Goal: Information Seeking & Learning: Learn about a topic

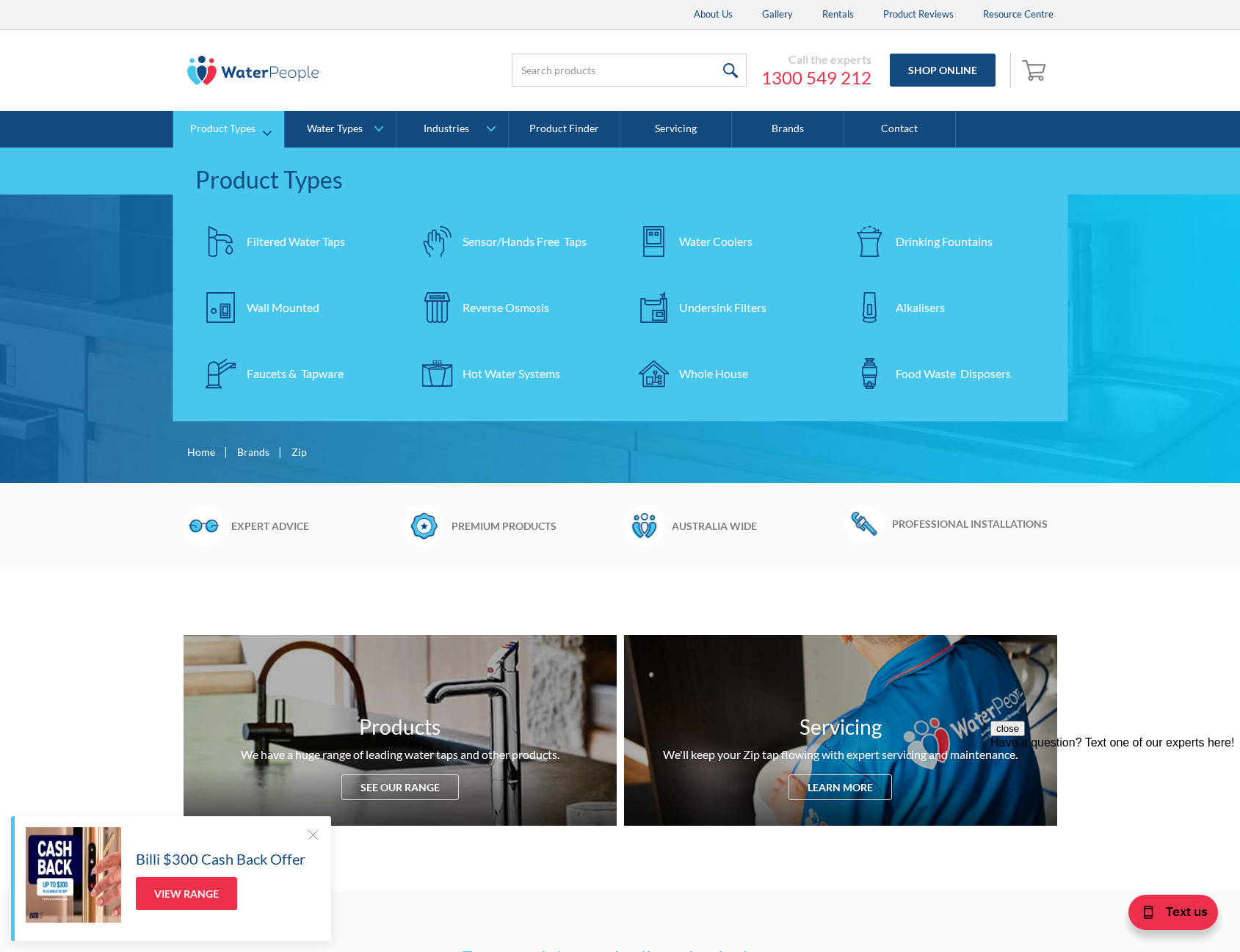
click at [297, 307] on div "Wall Mounted" at bounding box center [283, 307] width 73 height 18
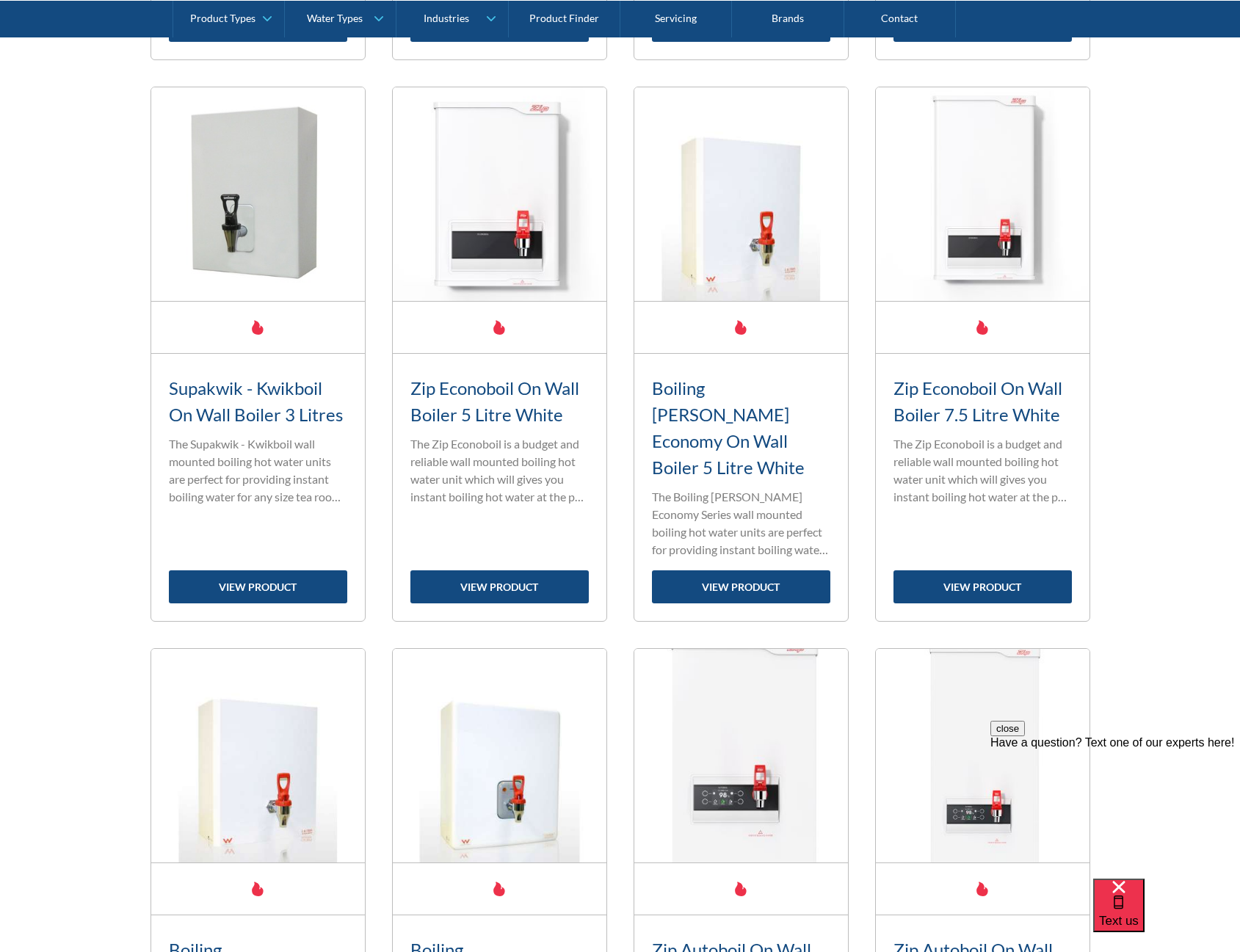
scroll to position [1174, 0]
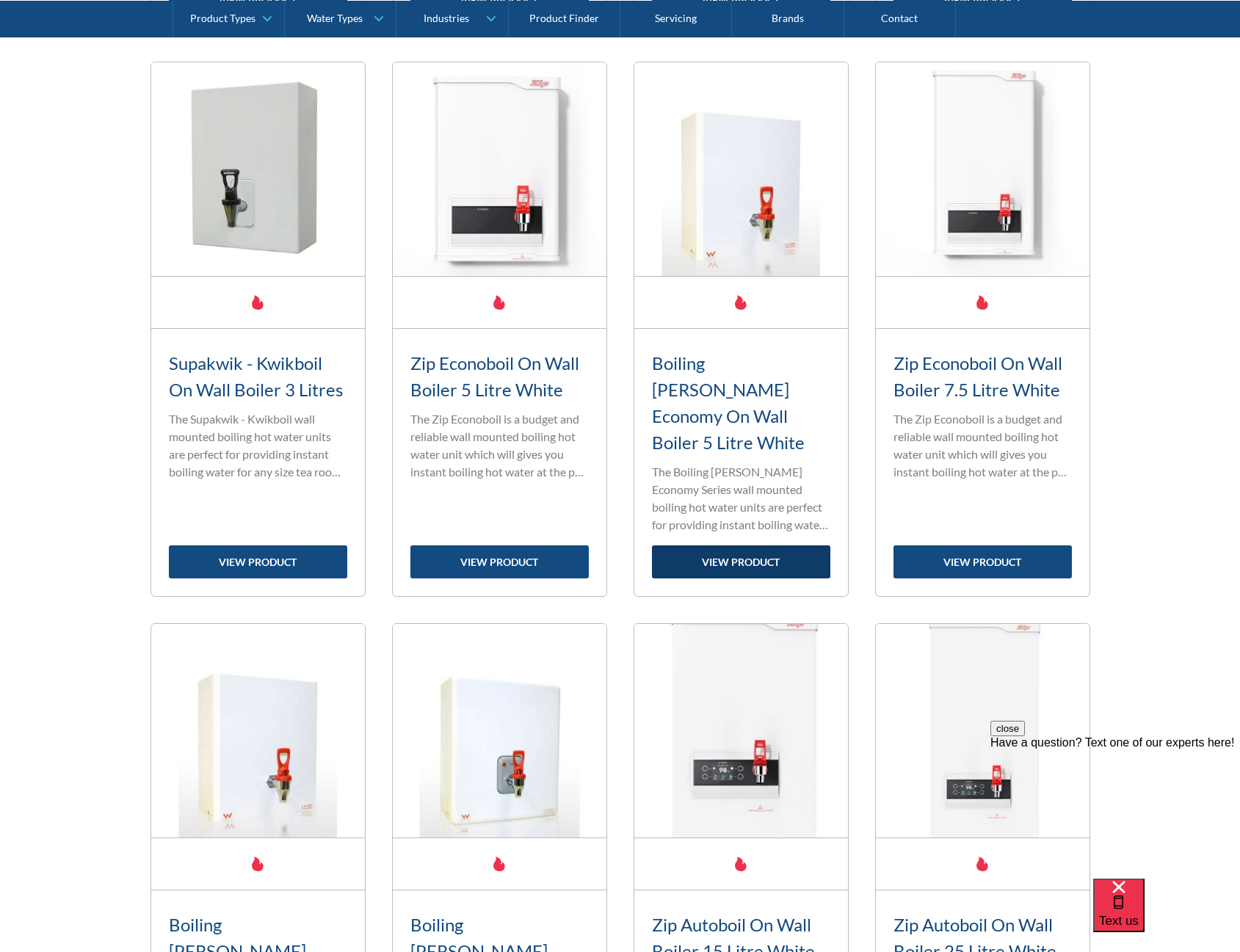
click at [732, 545] on link "view product" at bounding box center [741, 561] width 178 height 33
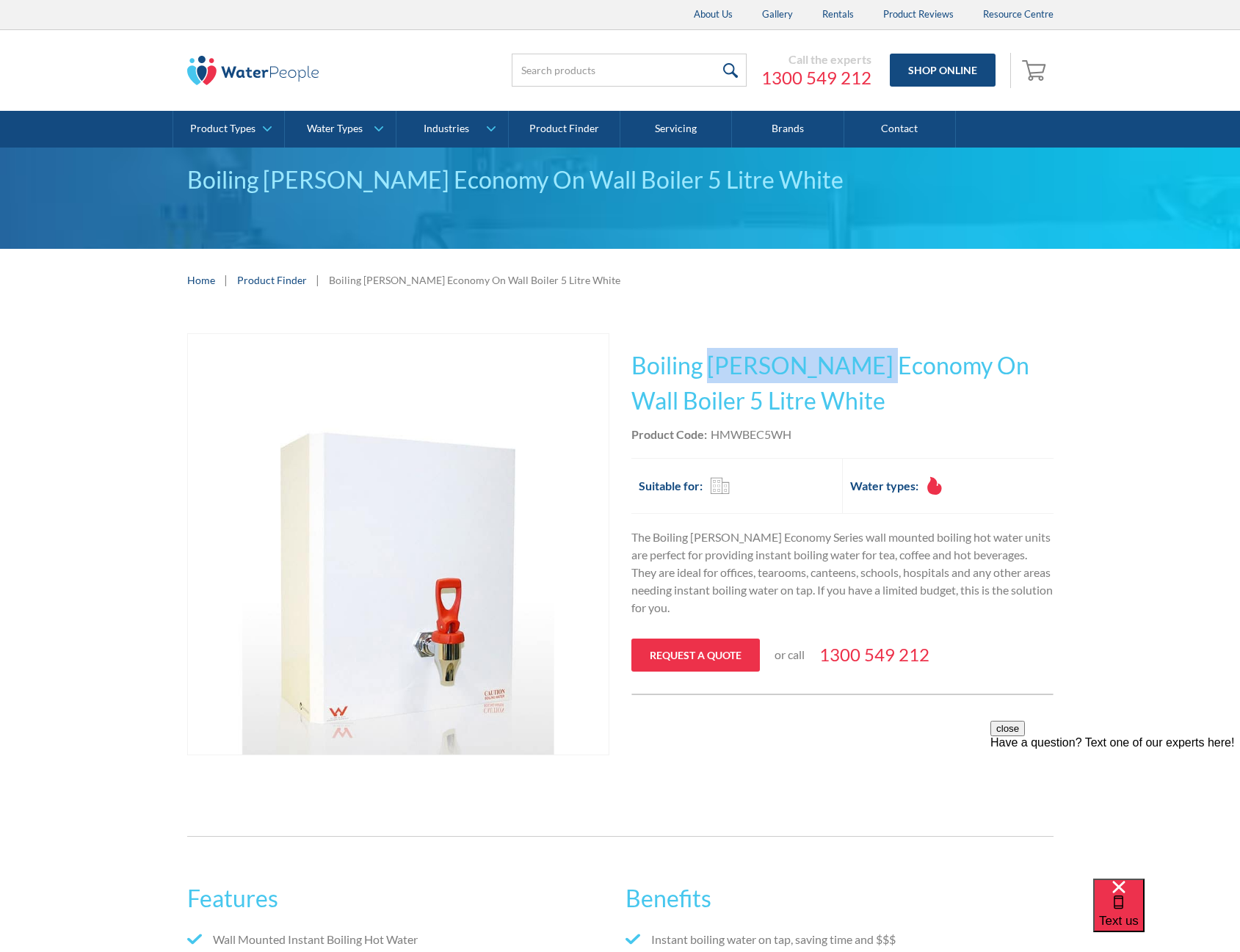
drag, startPoint x: 706, startPoint y: 364, endPoint x: 855, endPoint y: 365, distance: 149.0
click at [855, 365] on h1 "Boiling Billy Economy On Wall Boiler 5 Litre White" at bounding box center [842, 383] width 422 height 70
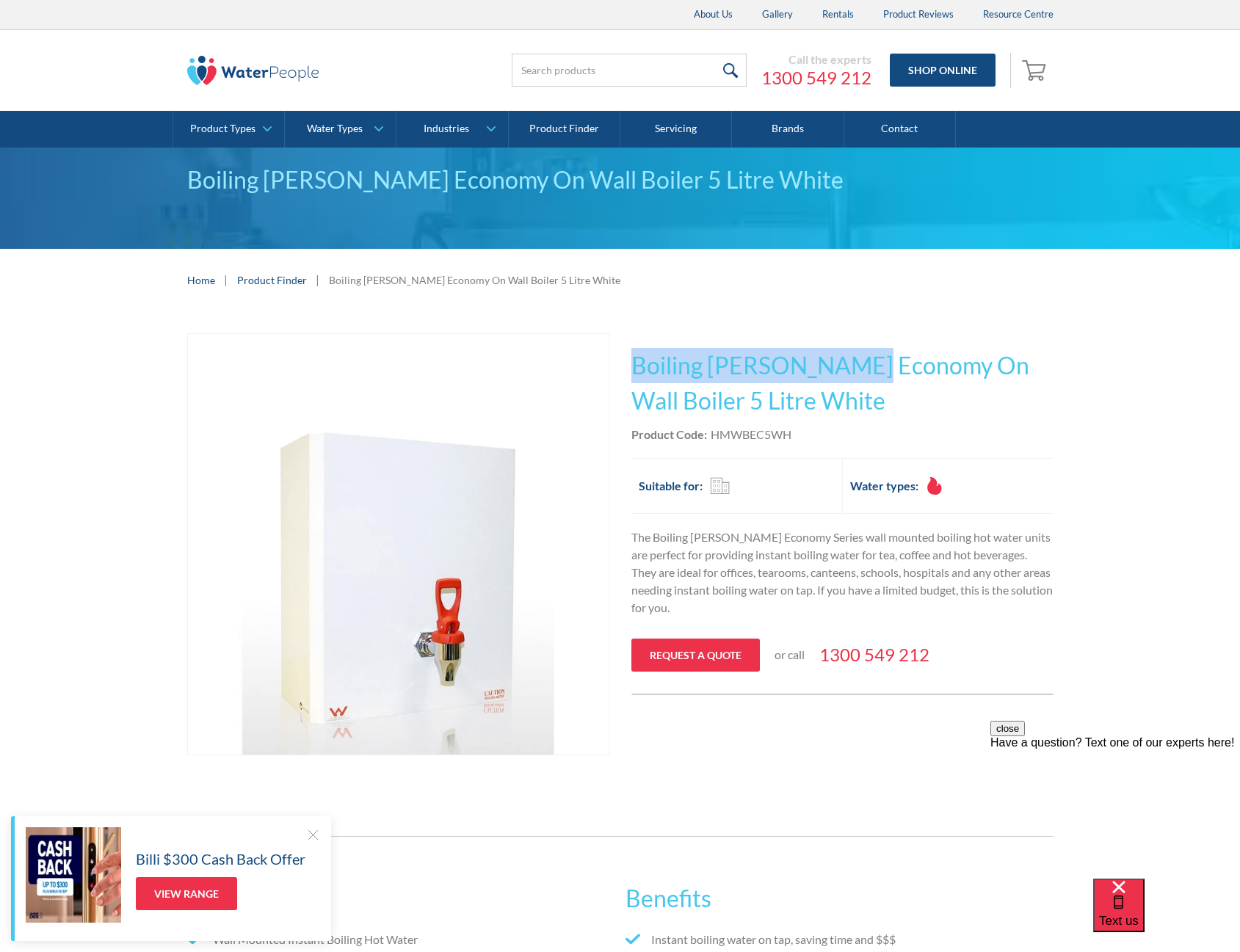
drag, startPoint x: 633, startPoint y: 363, endPoint x: 848, endPoint y: 356, distance: 215.1
click at [848, 356] on h1 "Boiling Billy Economy On Wall Boiler 5 Litre White" at bounding box center [842, 383] width 422 height 70
copy h1 "Boiling Billy Economy"
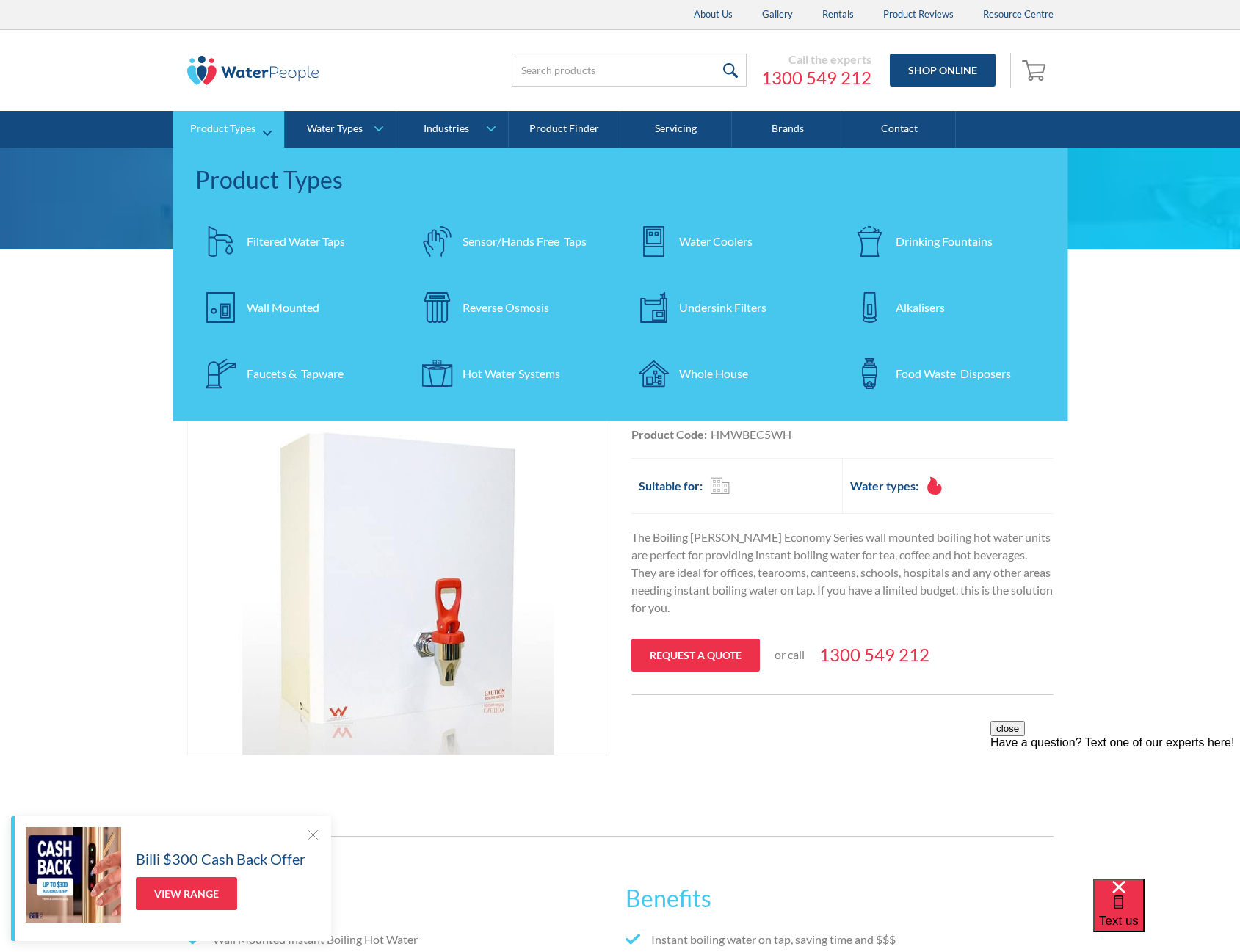
click at [282, 368] on div "Faucets & Tapware" at bounding box center [295, 374] width 97 height 18
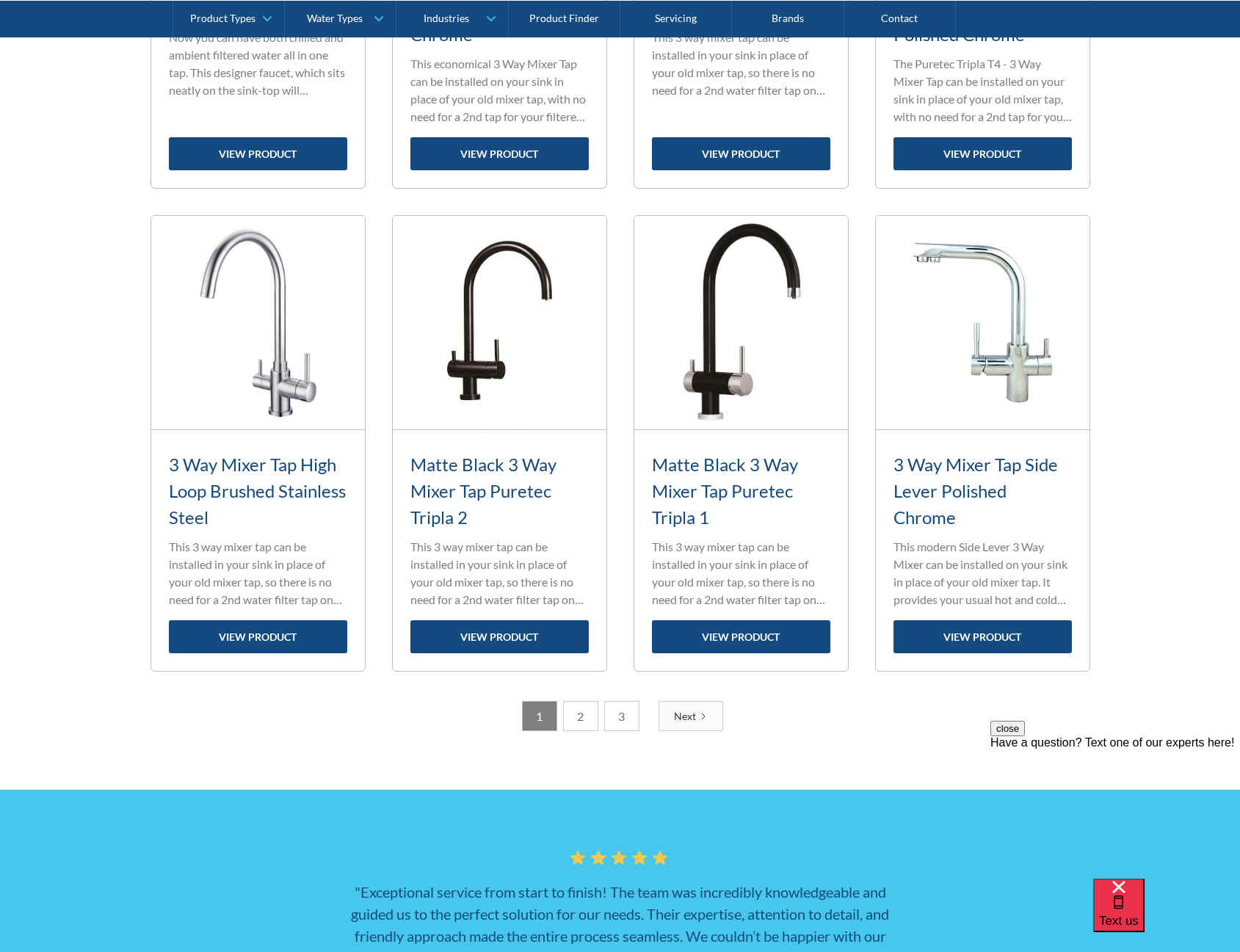
scroll to position [2275, 0]
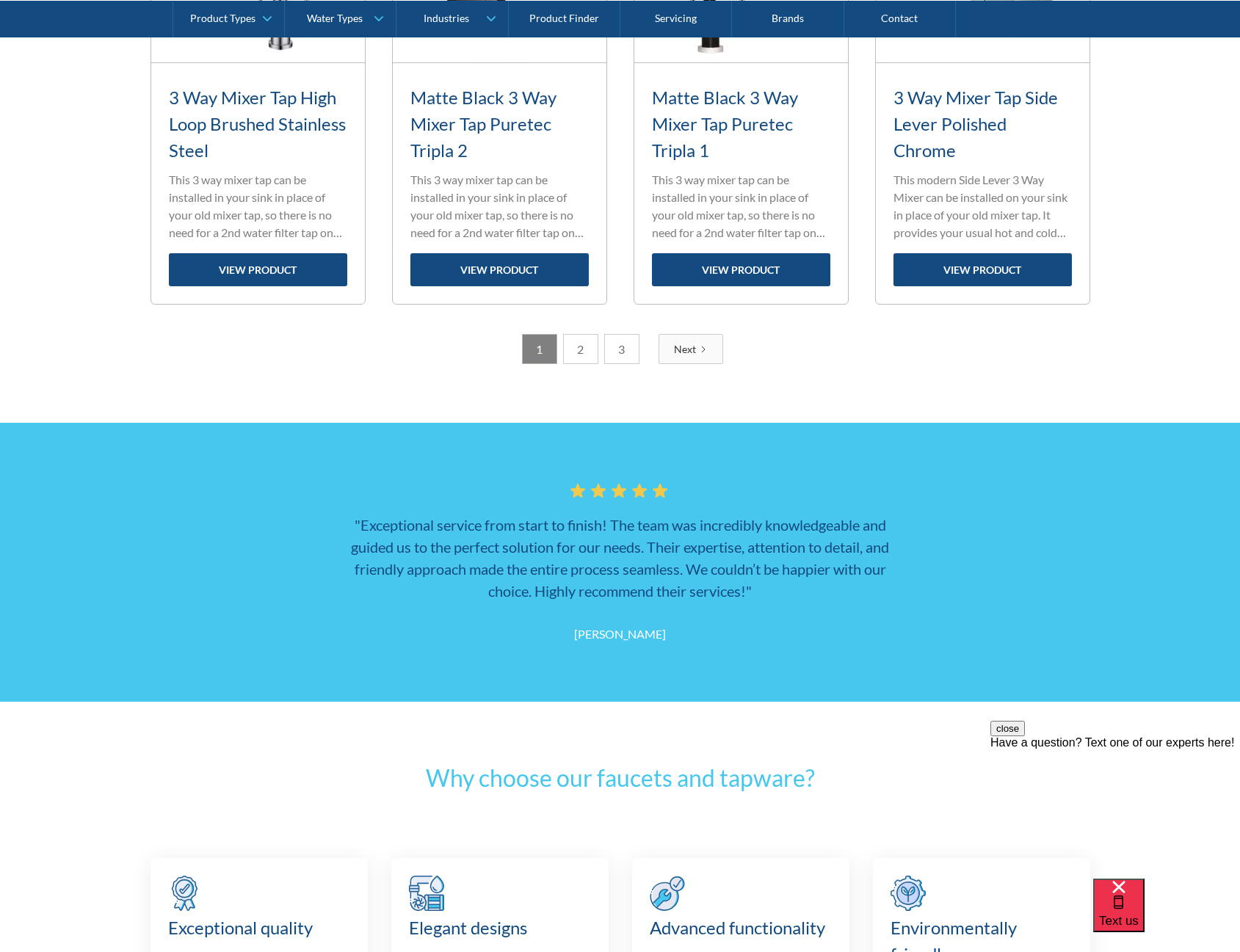
click at [586, 349] on link "2" at bounding box center [581, 349] width 35 height 30
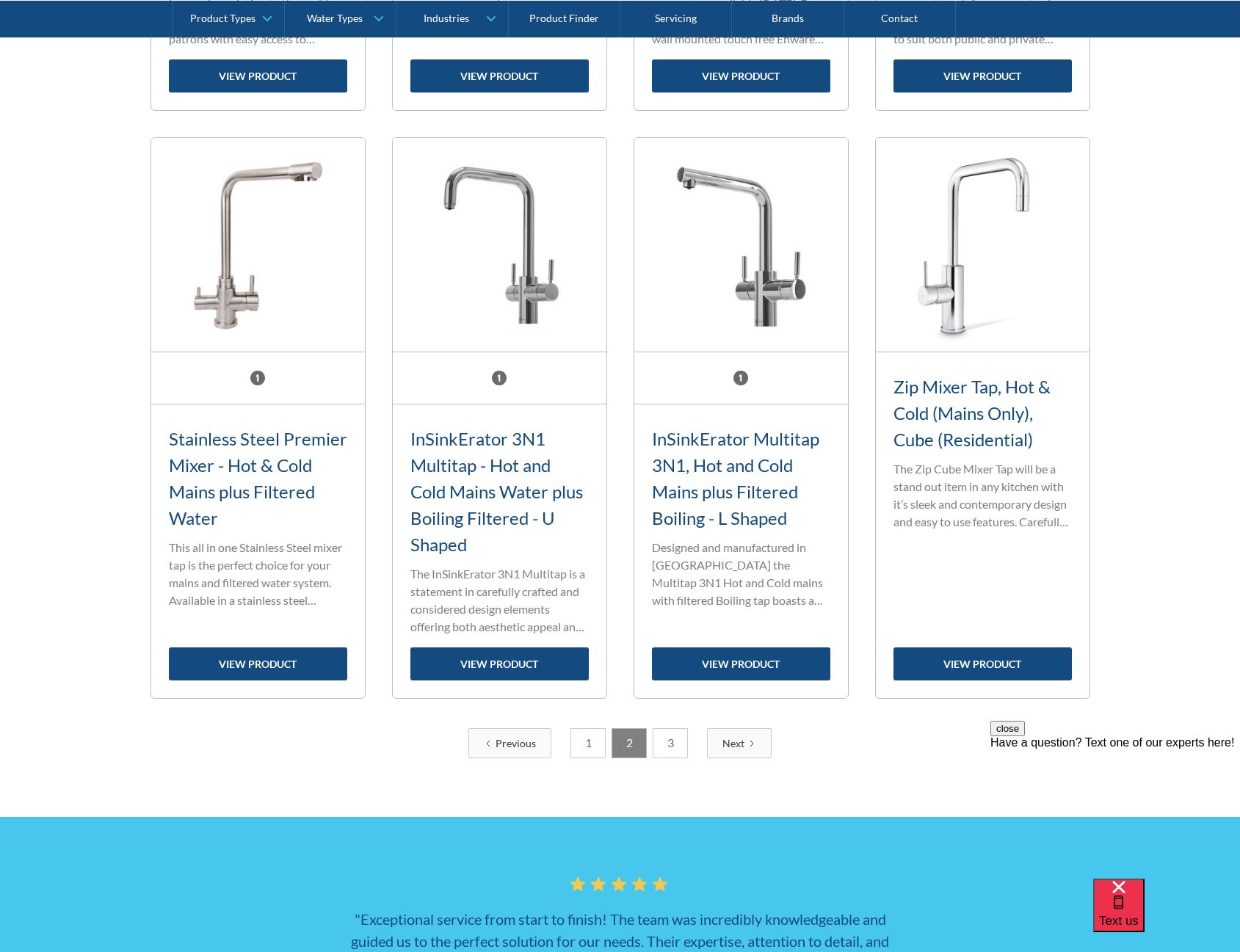
scroll to position [2009, 0]
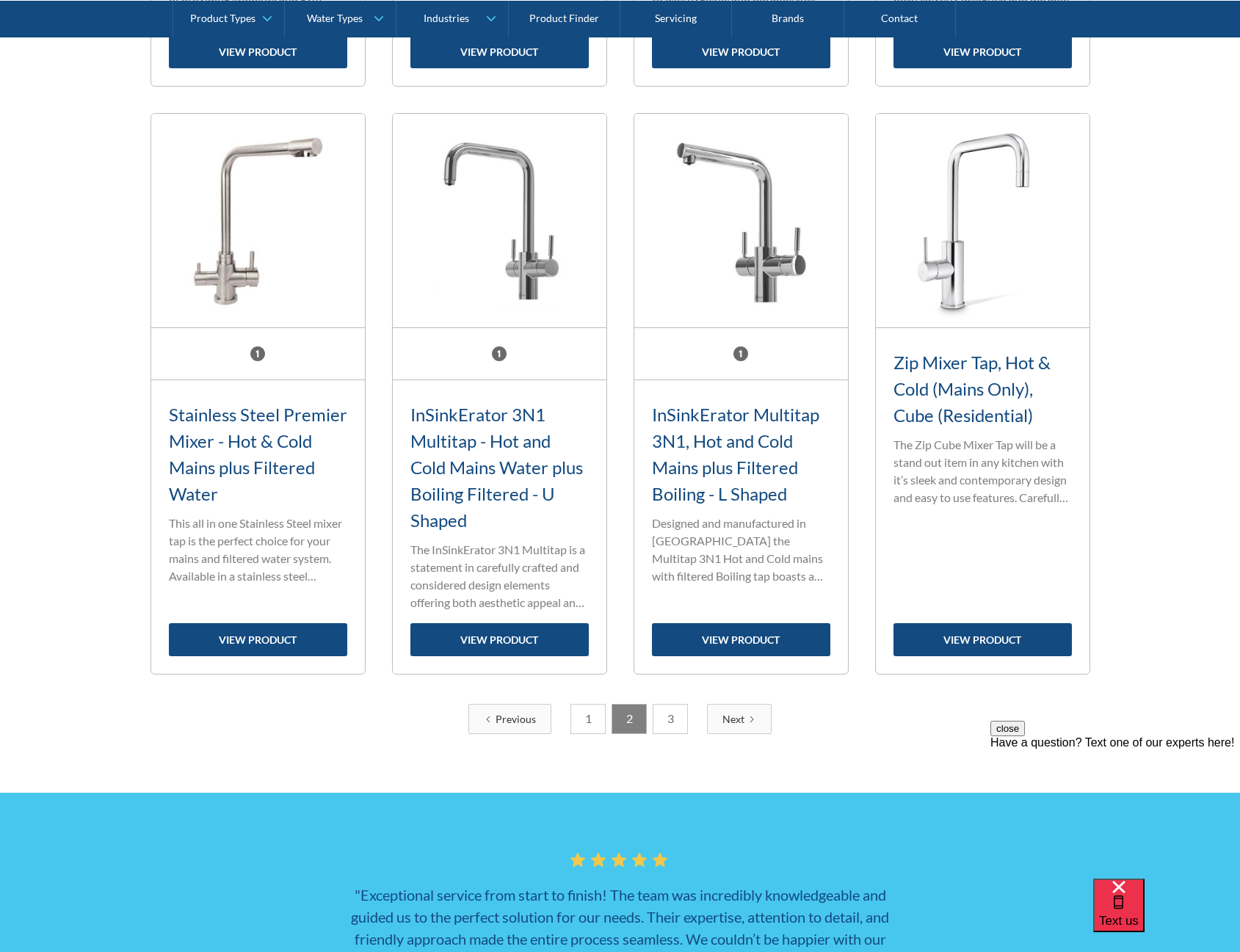
click at [670, 723] on link "3" at bounding box center [670, 719] width 35 height 30
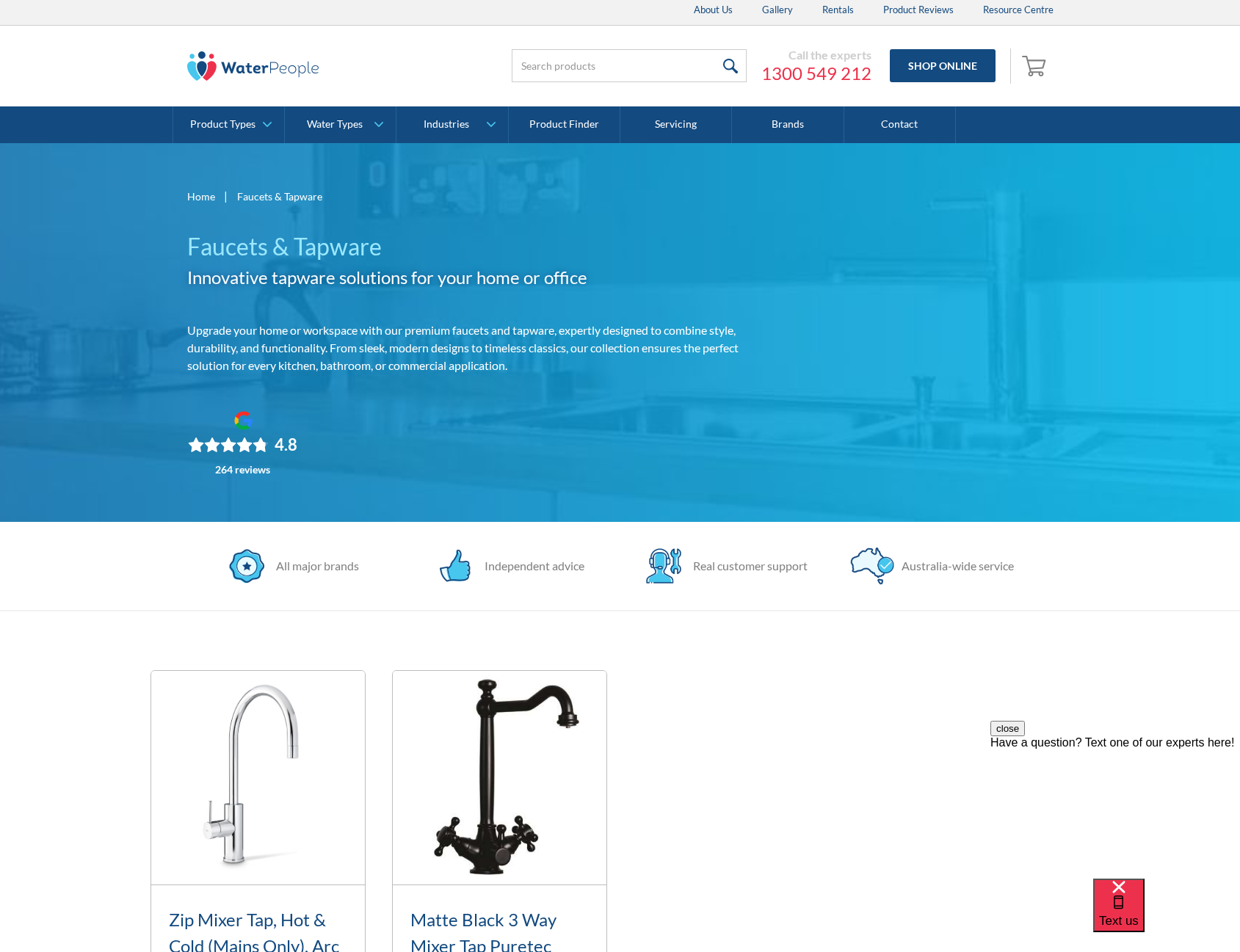
scroll to position [0, 0]
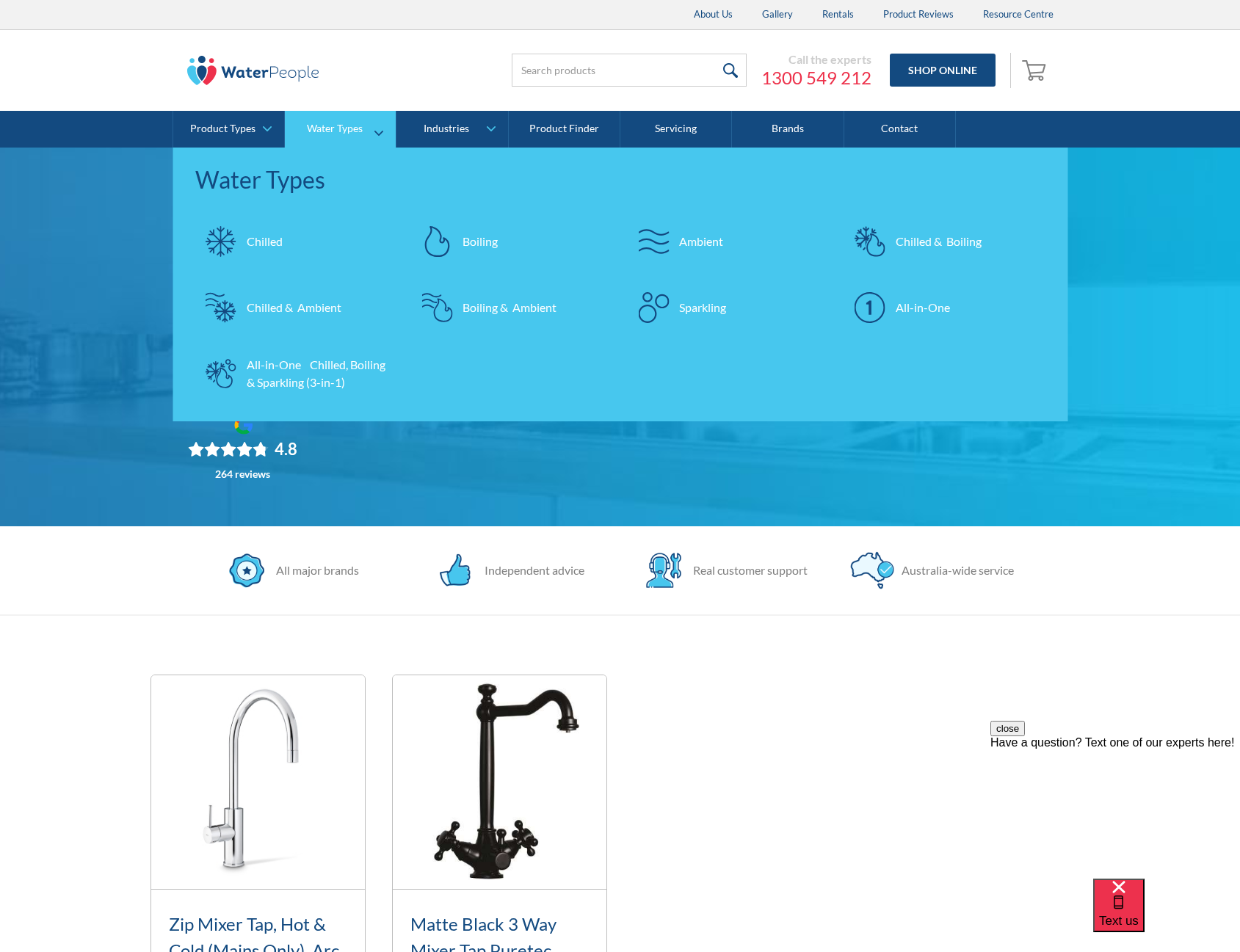
click at [475, 240] on div "Boiling" at bounding box center [480, 241] width 35 height 18
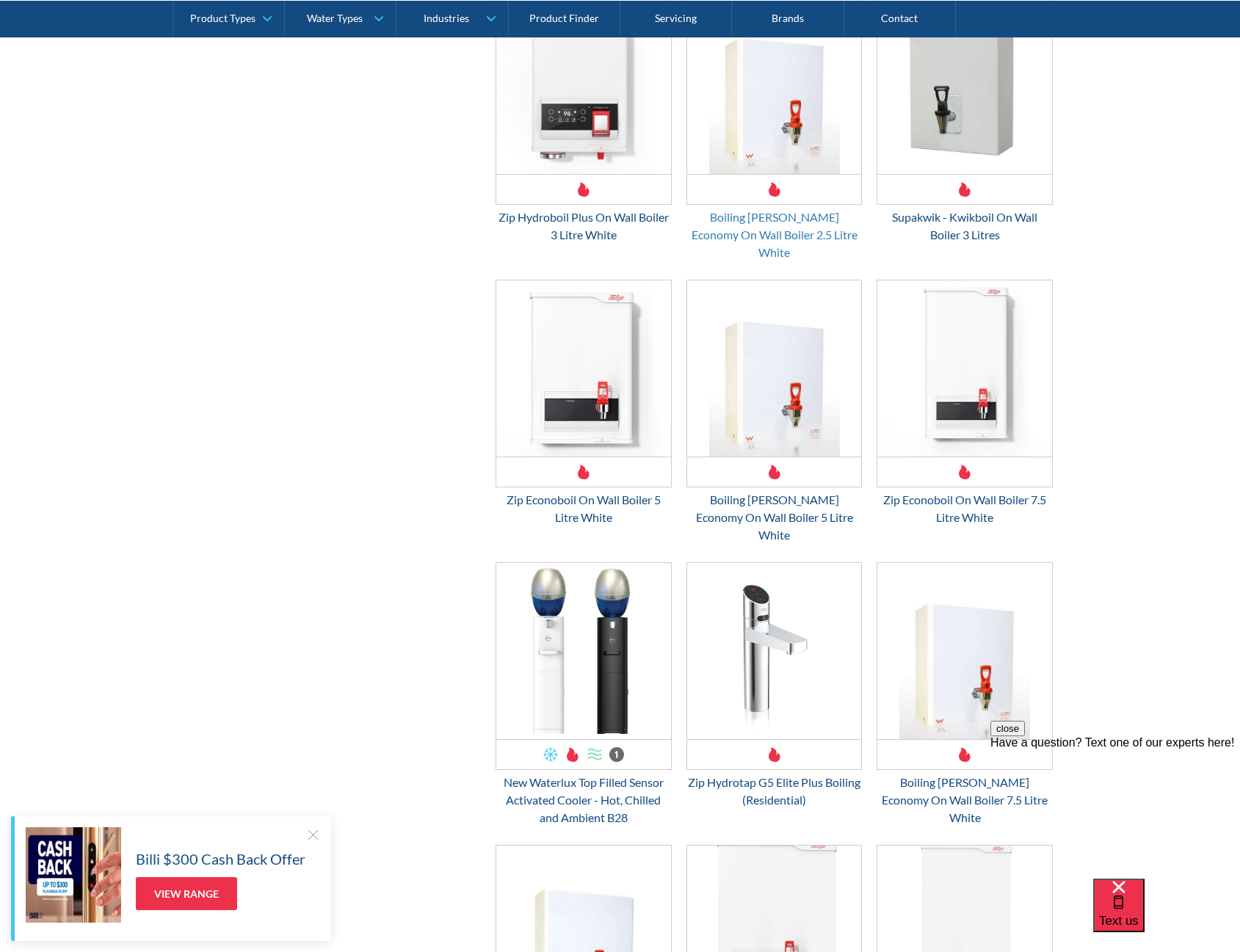
scroll to position [1101, 0]
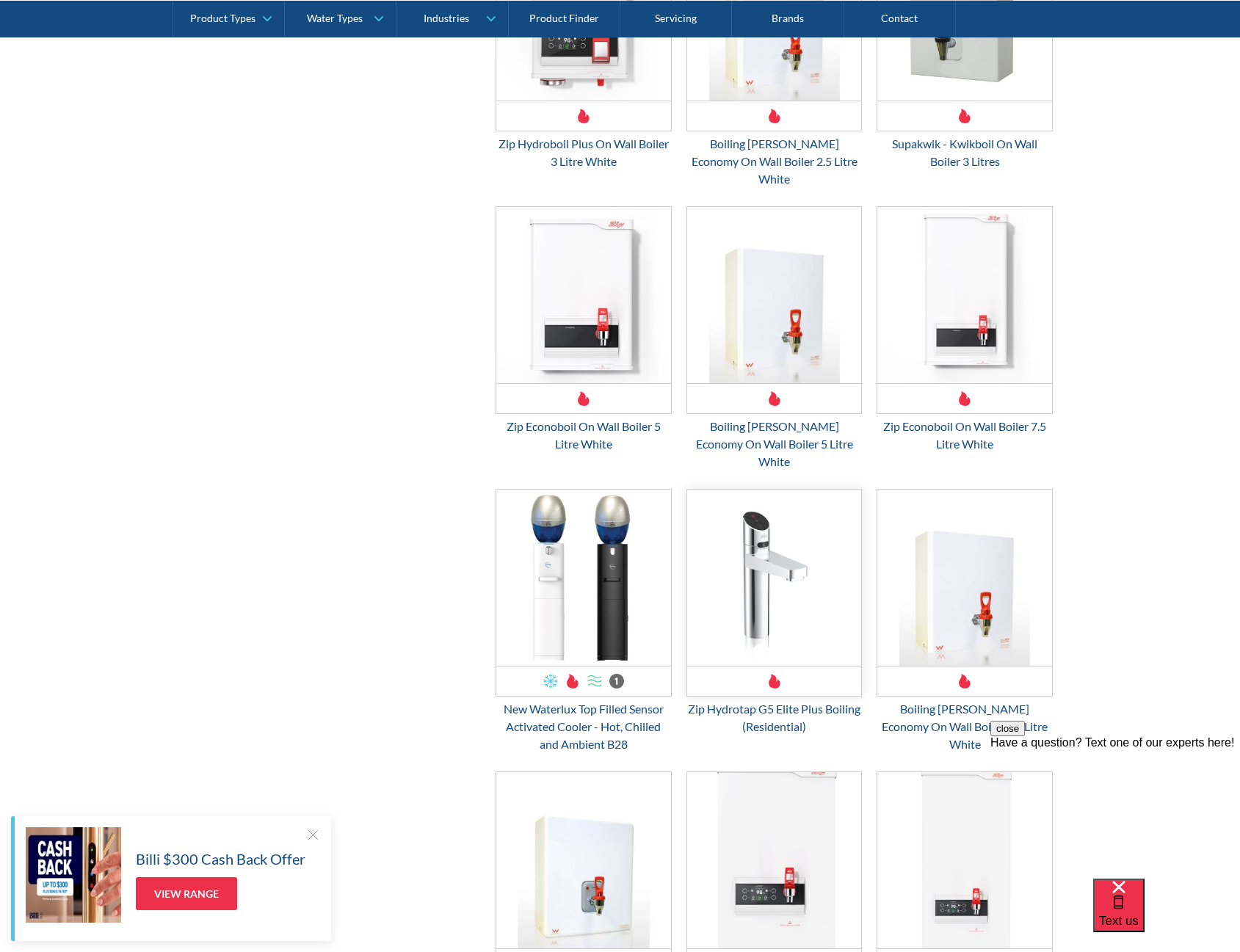
click at [757, 514] on img "Email Form 3" at bounding box center [774, 577] width 175 height 177
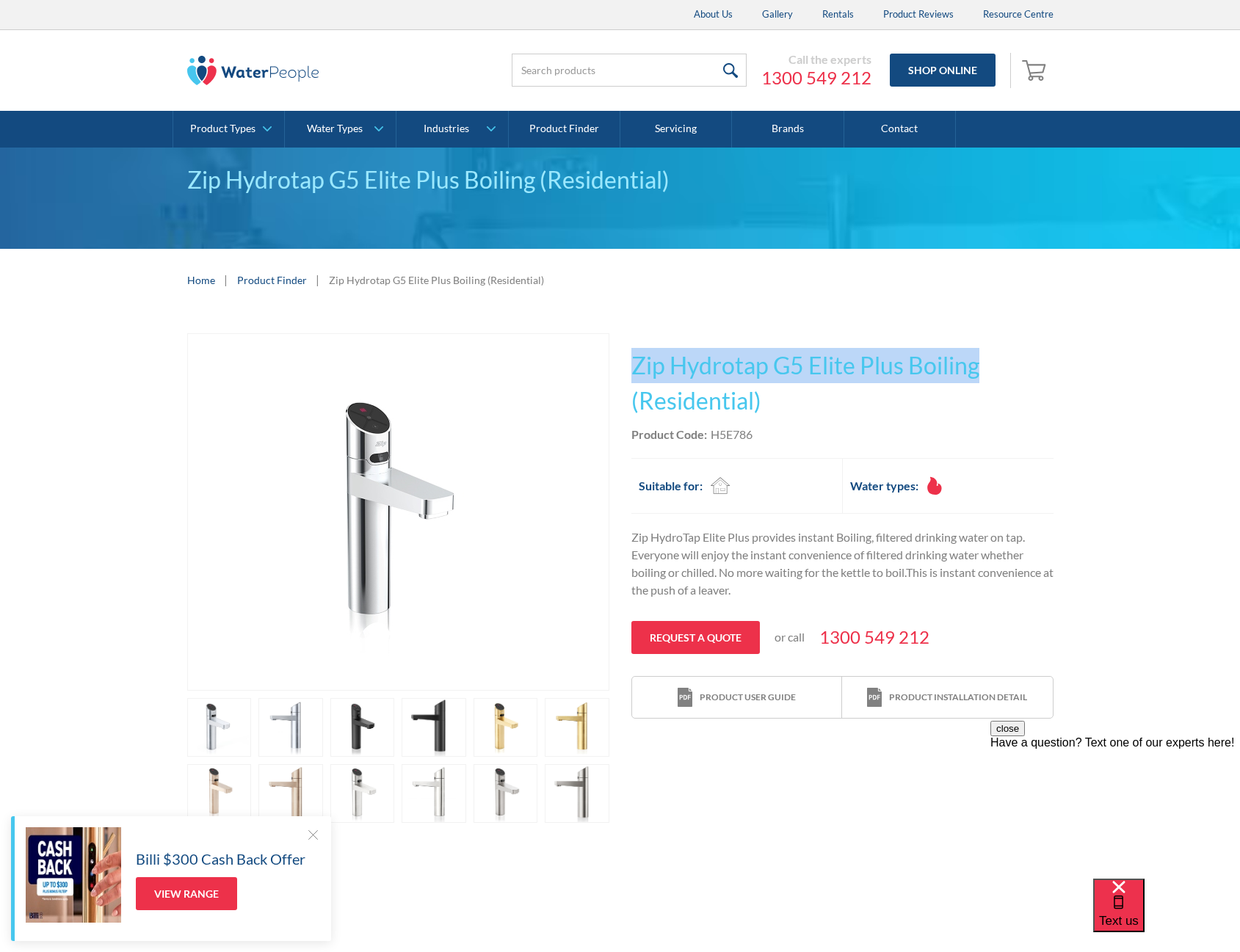
drag, startPoint x: 976, startPoint y: 371, endPoint x: 622, endPoint y: 367, distance: 354.0
click at [622, 367] on div "Play video Fits Most Brands Best Seller No items found. This tap design is incl…" at bounding box center [620, 611] width 866 height 556
copy h1 "Zip Hydrotap G5 Elite Plus Boiling"
